Goal: Information Seeking & Learning: Learn about a topic

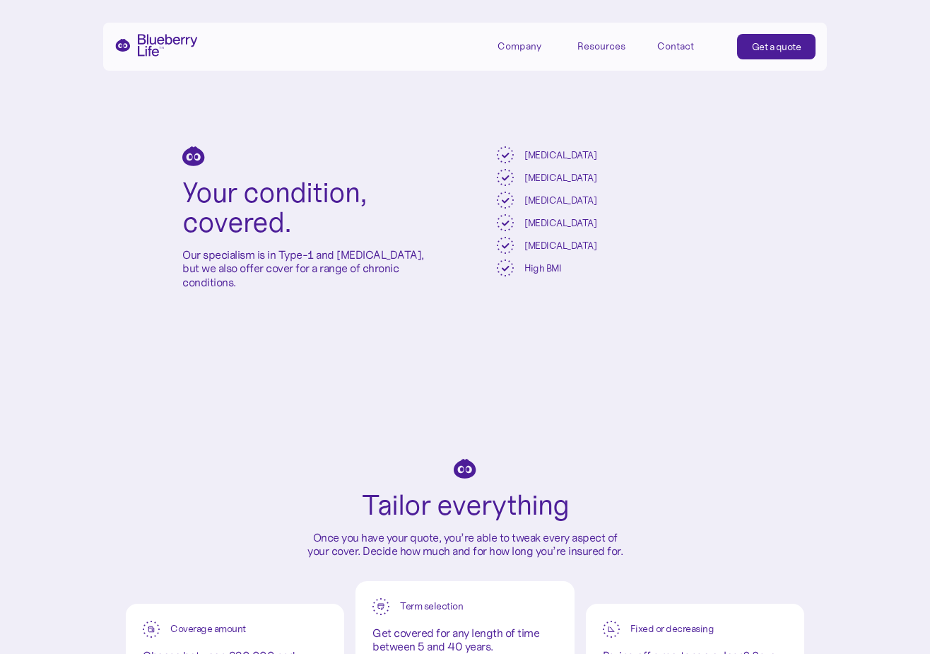
scroll to position [3197, 0]
click at [229, 197] on h2 "Your condition, covered." at bounding box center [307, 205] width 251 height 59
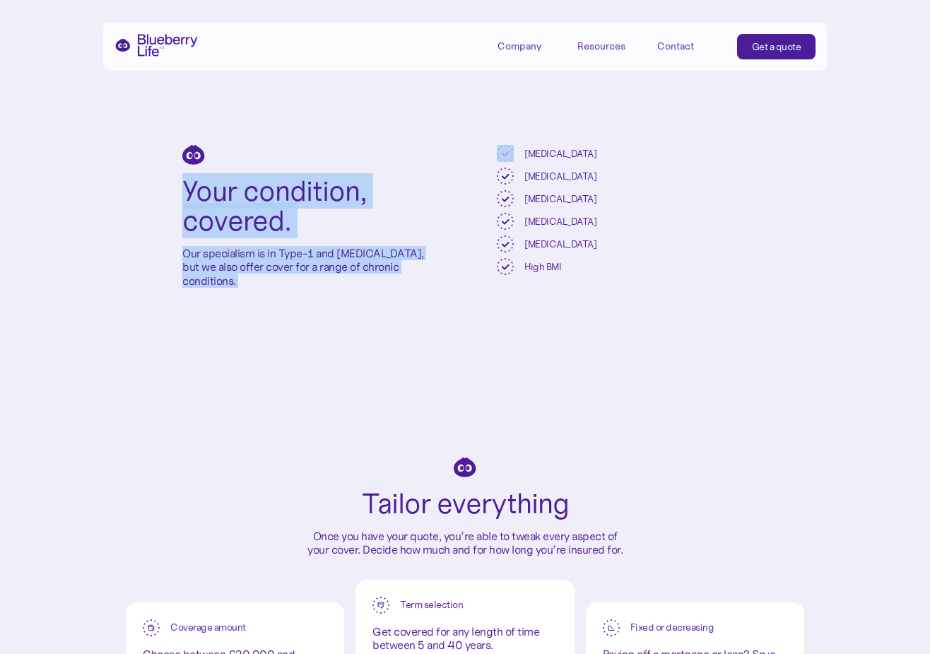
drag, startPoint x: 229, startPoint y: 197, endPoint x: 332, endPoint y: 288, distance: 137.2
click at [332, 288] on div "Your condition, covered. Our specialism is in Type-1 and Type-2 Diabetes, but w…" at bounding box center [465, 216] width 930 height 312
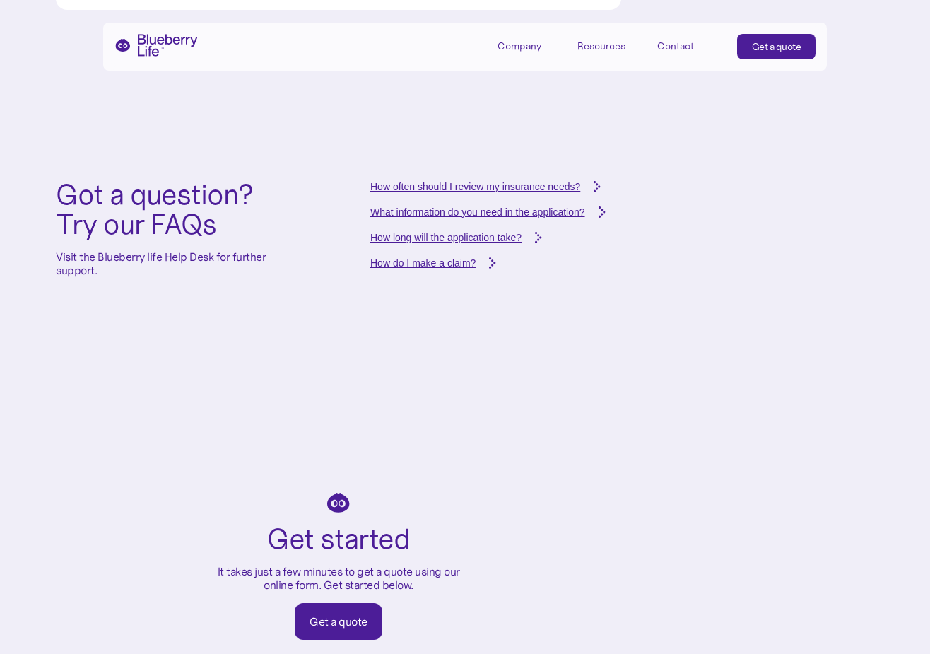
scroll to position [5616, 0]
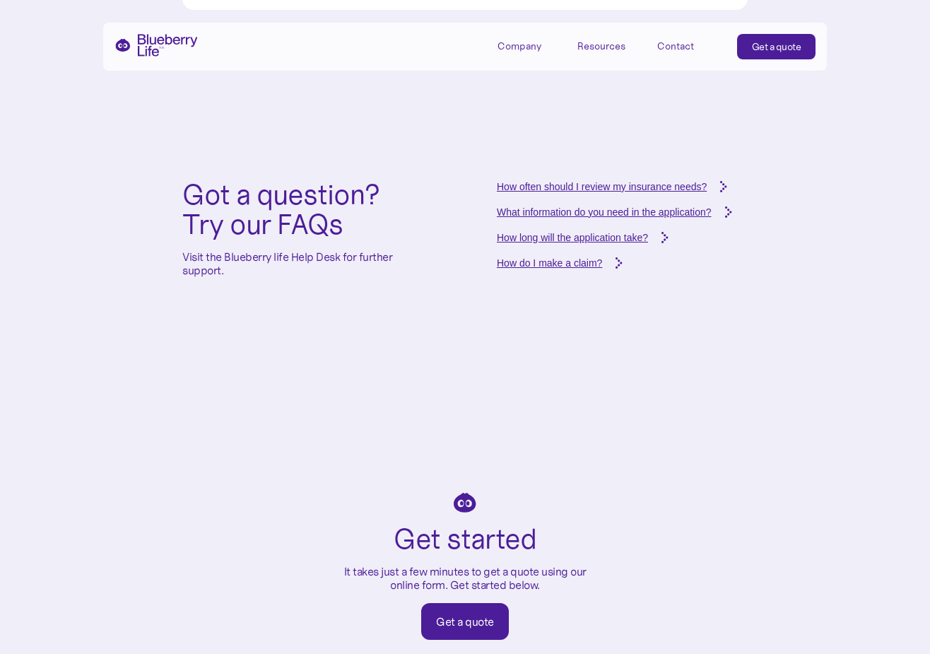
click at [525, 49] on div "Company" at bounding box center [520, 46] width 44 height 12
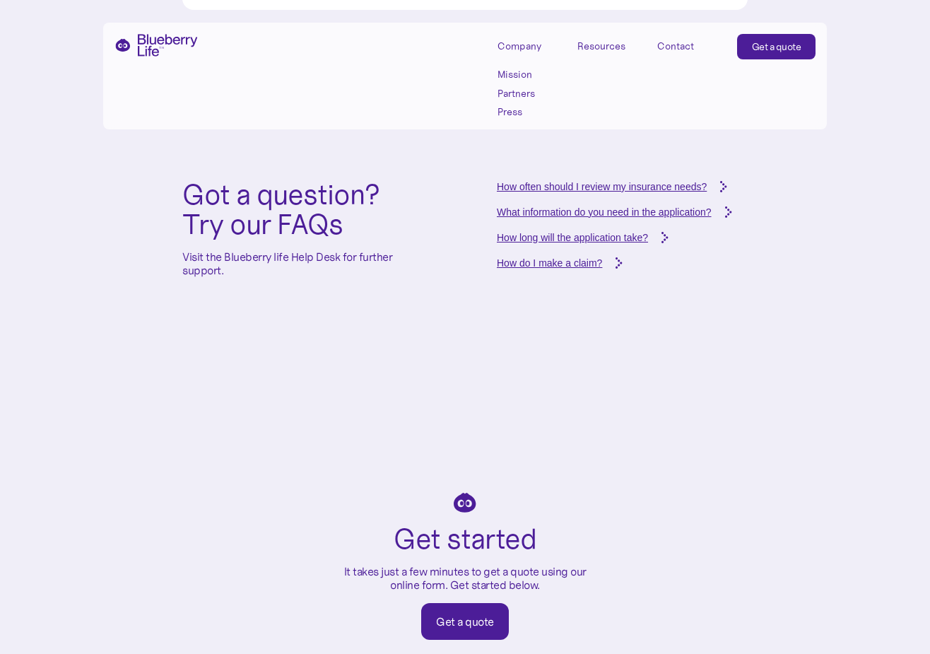
click at [521, 75] on link "Mission" at bounding box center [530, 75] width 64 height 12
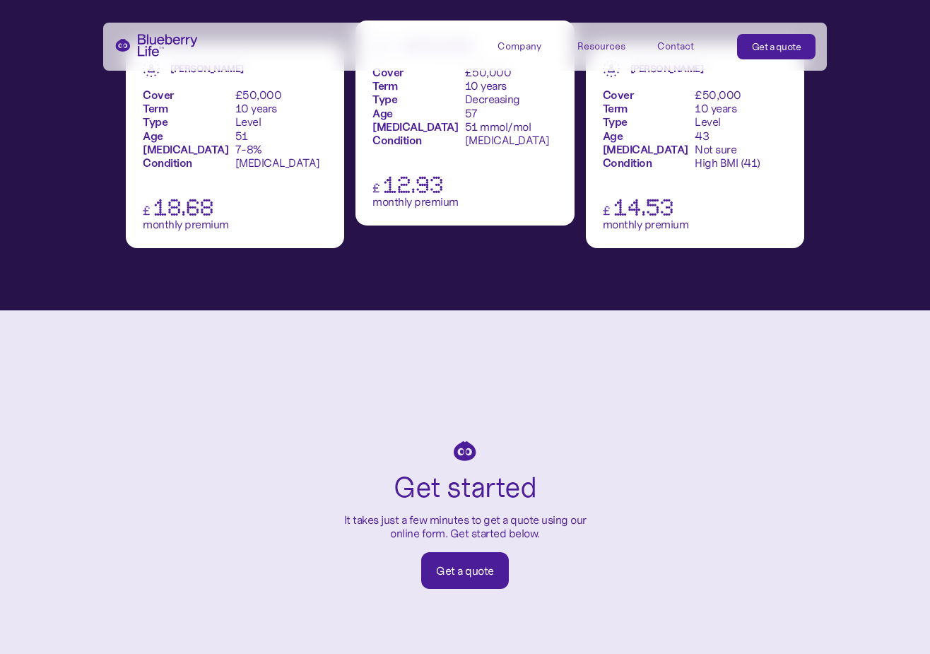
scroll to position [1834, 0]
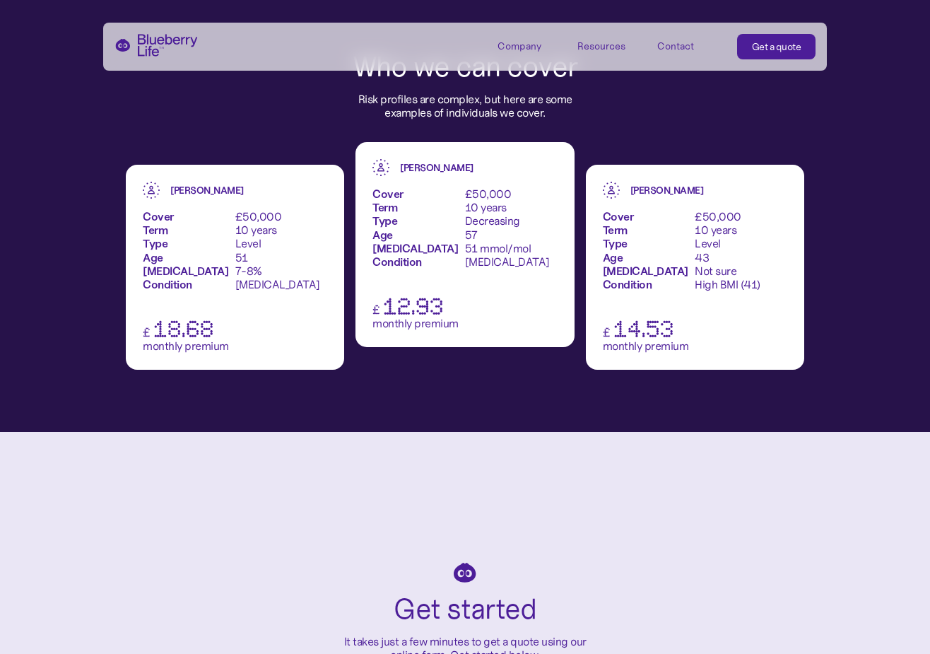
click at [247, 260] on p "£50,000 10 years Level 51 7-8% [MEDICAL_DATA]" at bounding box center [281, 250] width 93 height 81
